Goal: Information Seeking & Learning: Learn about a topic

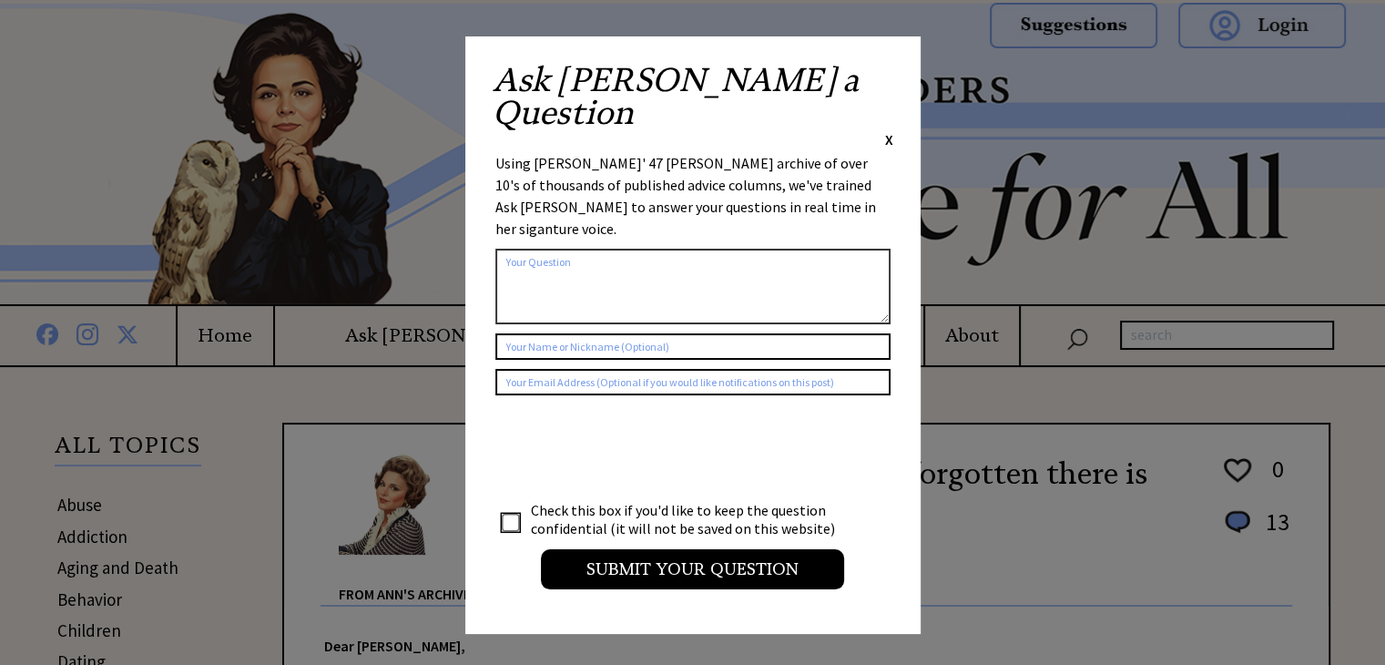
click at [900, 82] on div "Ask [PERSON_NAME] a Question X Using [PERSON_NAME]' 47 [PERSON_NAME] archive of…" at bounding box center [692, 334] width 455 height 597
click at [889, 130] on span "X" at bounding box center [889, 139] width 8 height 18
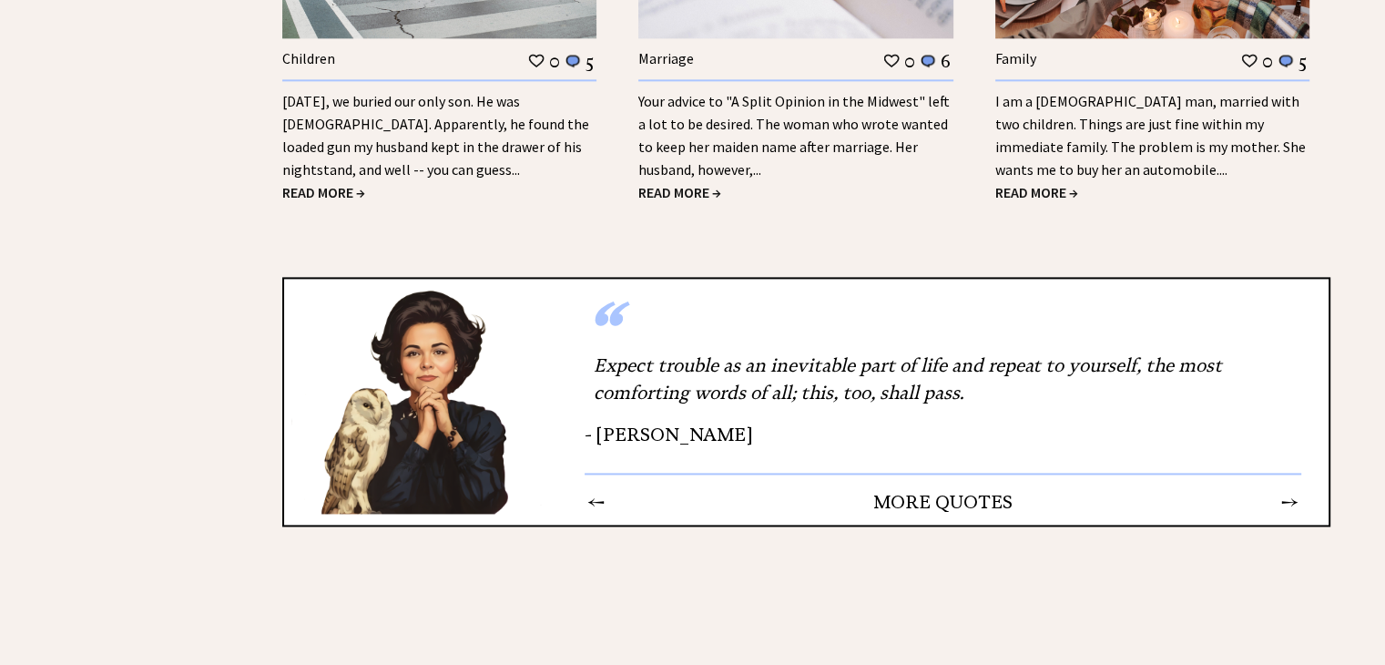
scroll to position [2458, 0]
click at [503, 101] on link "[DATE], we buried our only son. He was [DEMOGRAPHIC_DATA]. Apparently, he found…" at bounding box center [435, 134] width 307 height 87
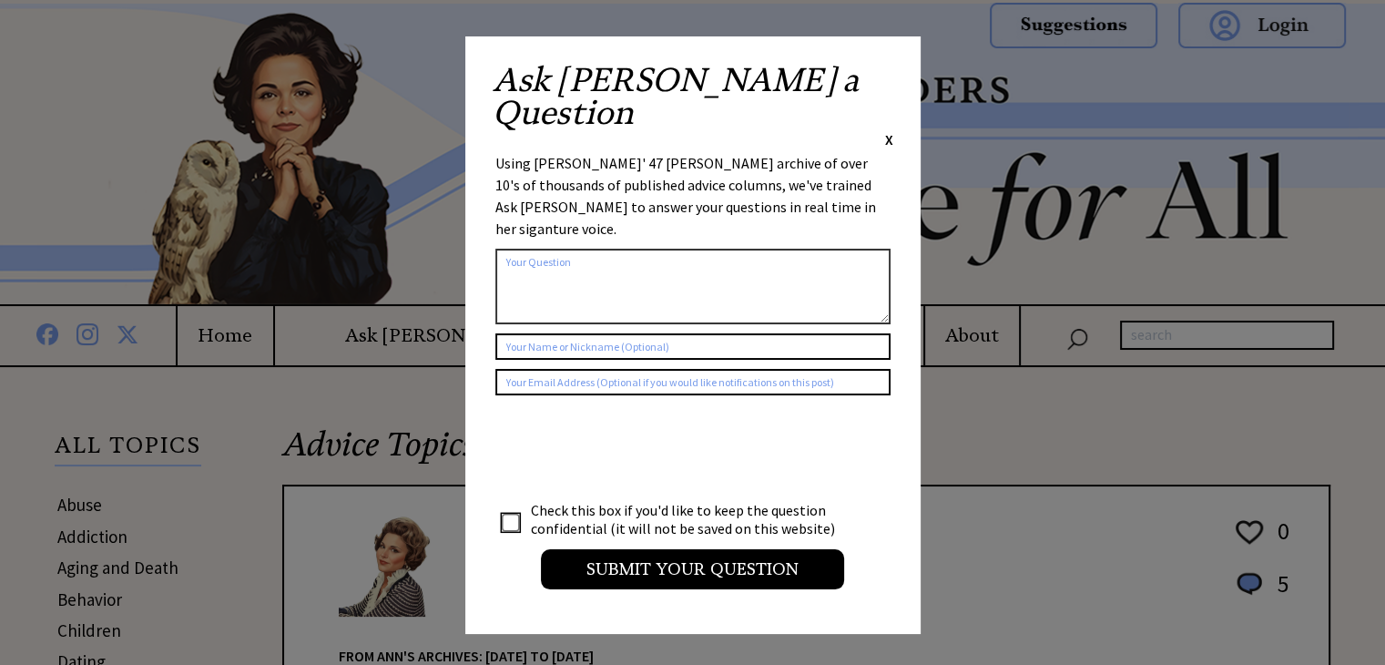
click at [888, 130] on span "X" at bounding box center [889, 139] width 8 height 18
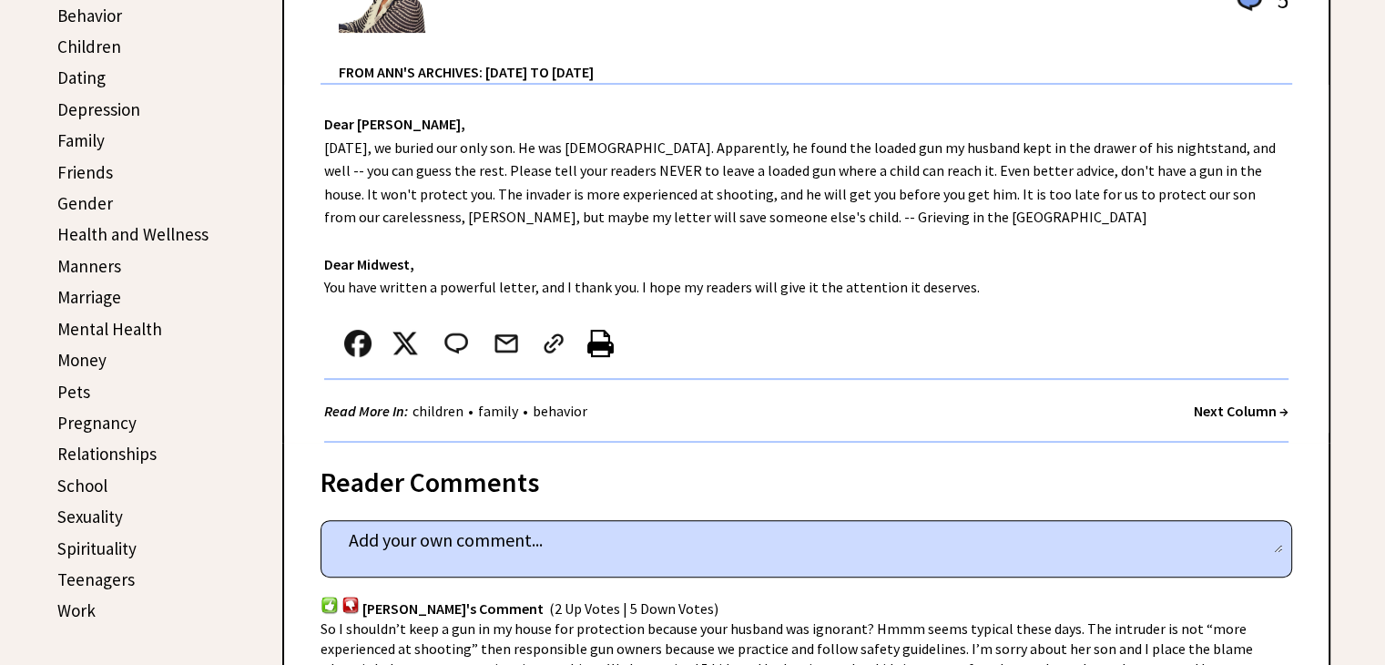
scroll to position [546, 0]
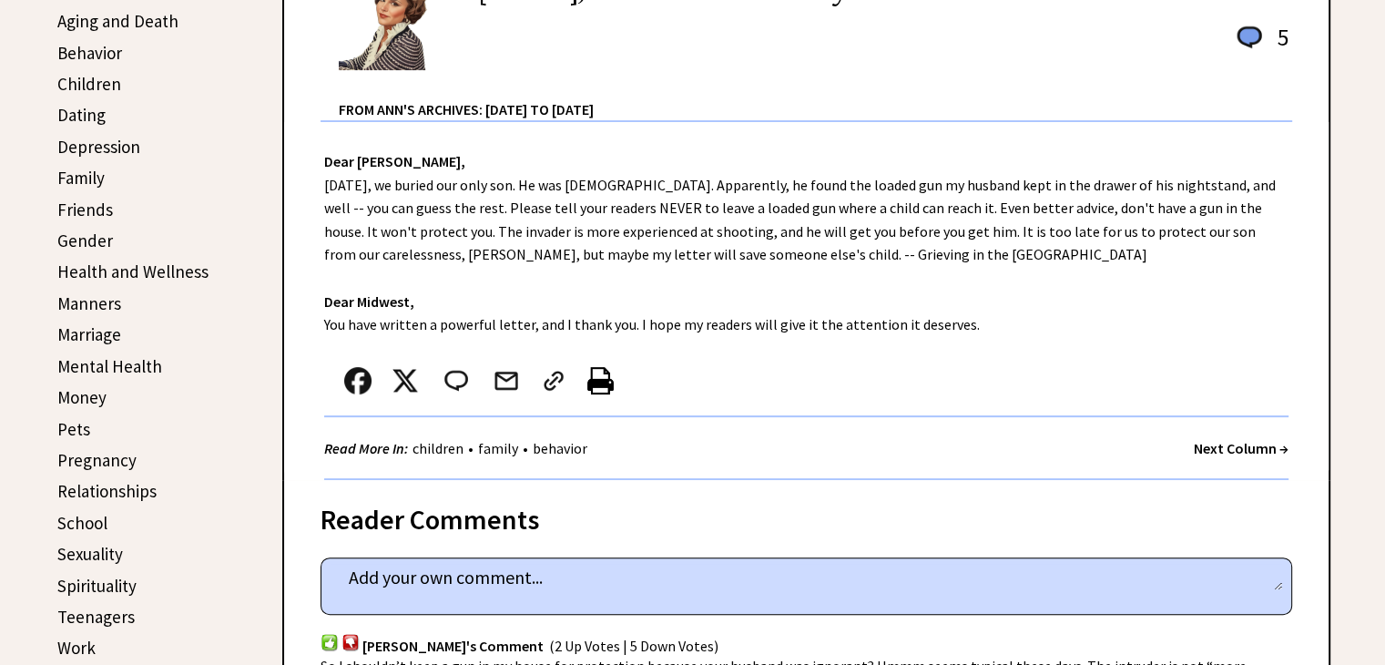
click at [1203, 369] on div at bounding box center [786, 385] width 924 height 60
click at [1150, 283] on div "Dear Ann Landers, Yesterday, we buried our only son. He was 9 years old. Appare…" at bounding box center [806, 301] width 1044 height 358
click at [1115, 227] on div "Dear Ann Landers, Yesterday, we buried our only son. He was 9 years old. Appare…" at bounding box center [806, 301] width 1044 height 358
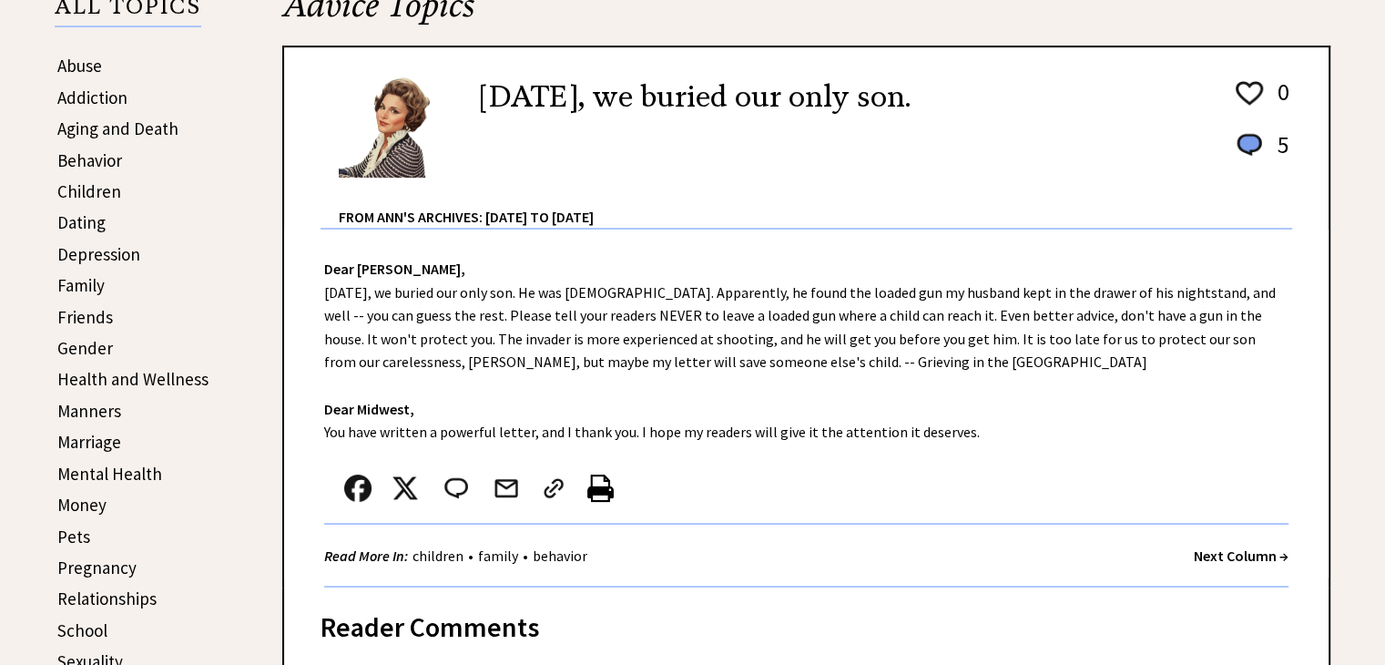
scroll to position [0, 0]
